Goal: Information Seeking & Learning: Learn about a topic

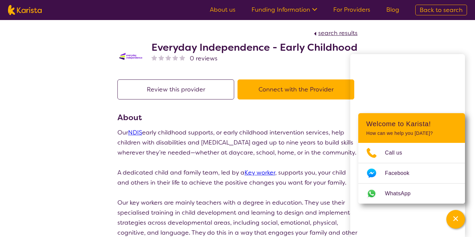
scroll to position [393, 0]
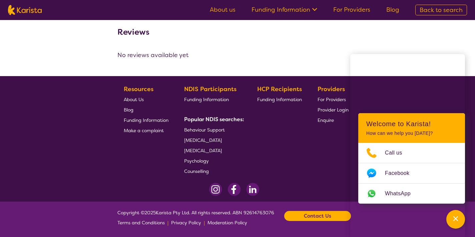
click at [325, 219] on b "Contact Us" at bounding box center [317, 216] width 27 height 10
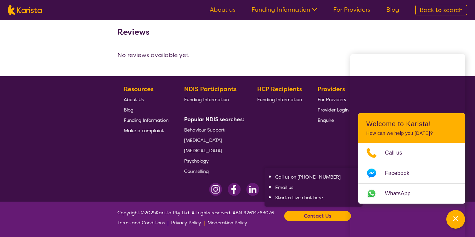
click at [289, 189] on link "Email us" at bounding box center [284, 187] width 18 height 6
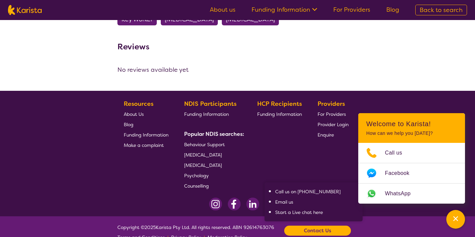
scroll to position [368, 0]
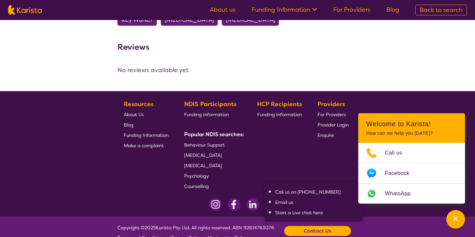
click at [323, 138] on span "Enquire" at bounding box center [326, 135] width 16 height 6
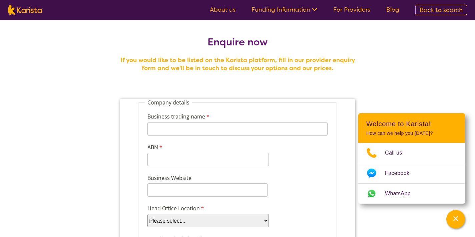
click at [232, 10] on link "About us" at bounding box center [223, 10] width 26 height 8
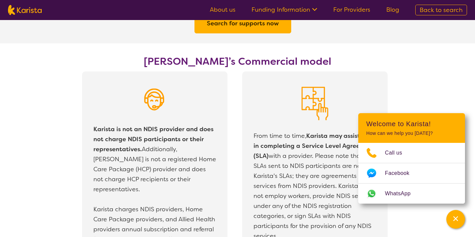
scroll to position [1124, 0]
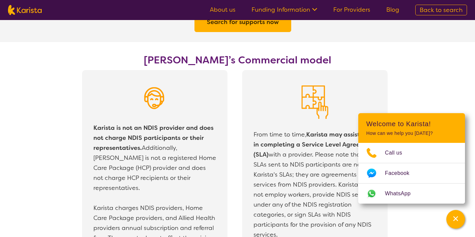
click at [236, 23] on h2 "Search for supports now" at bounding box center [243, 22] width 72 height 12
select select "[MEDICAL_DATA]"
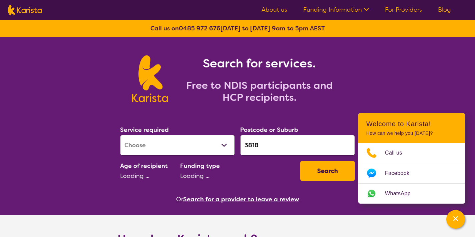
select select "EC"
select select "NDIS"
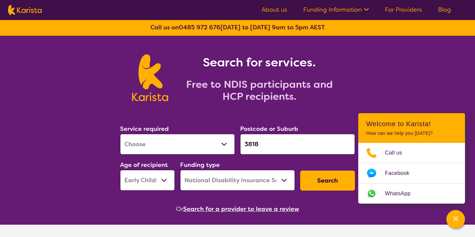
scroll to position [1, 0]
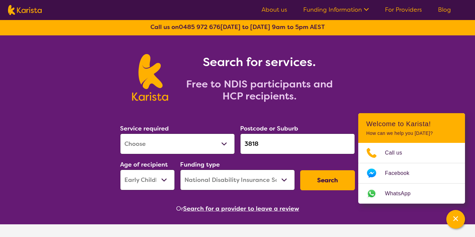
click at [313, 180] on button "Search" at bounding box center [327, 180] width 55 height 20
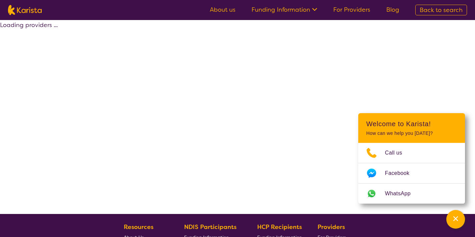
scroll to position [0, 0]
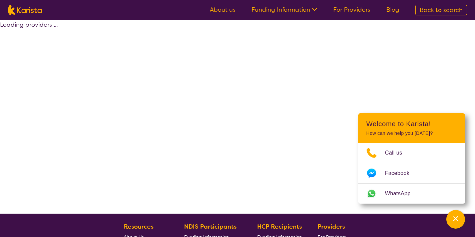
select select "by_score"
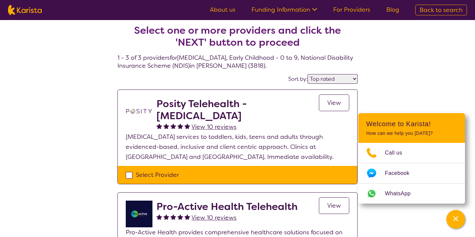
scroll to position [4, 0]
